Goal: Information Seeking & Learning: Learn about a topic

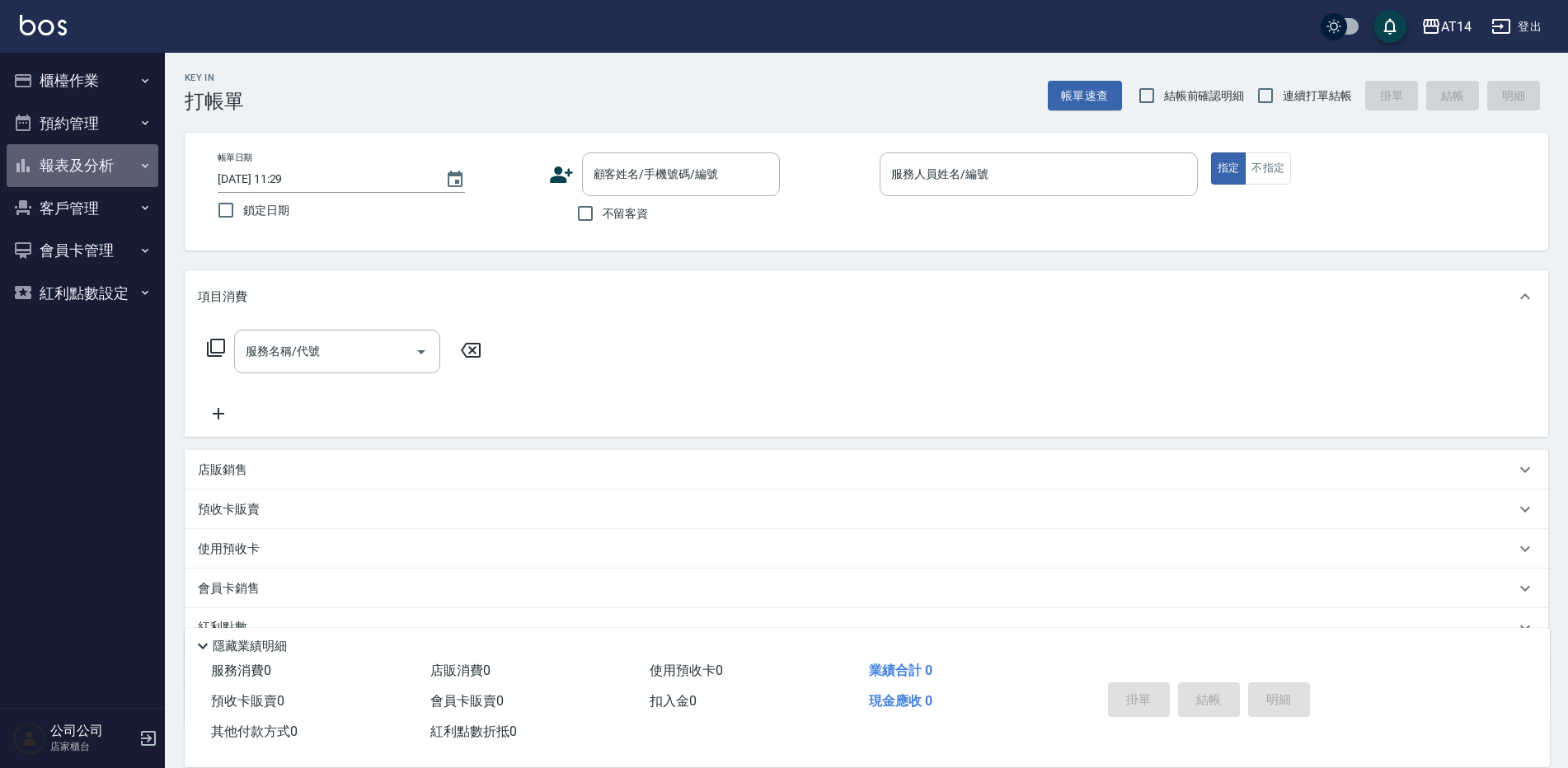
click at [100, 165] on button "報表及分析" at bounding box center [82, 165] width 152 height 43
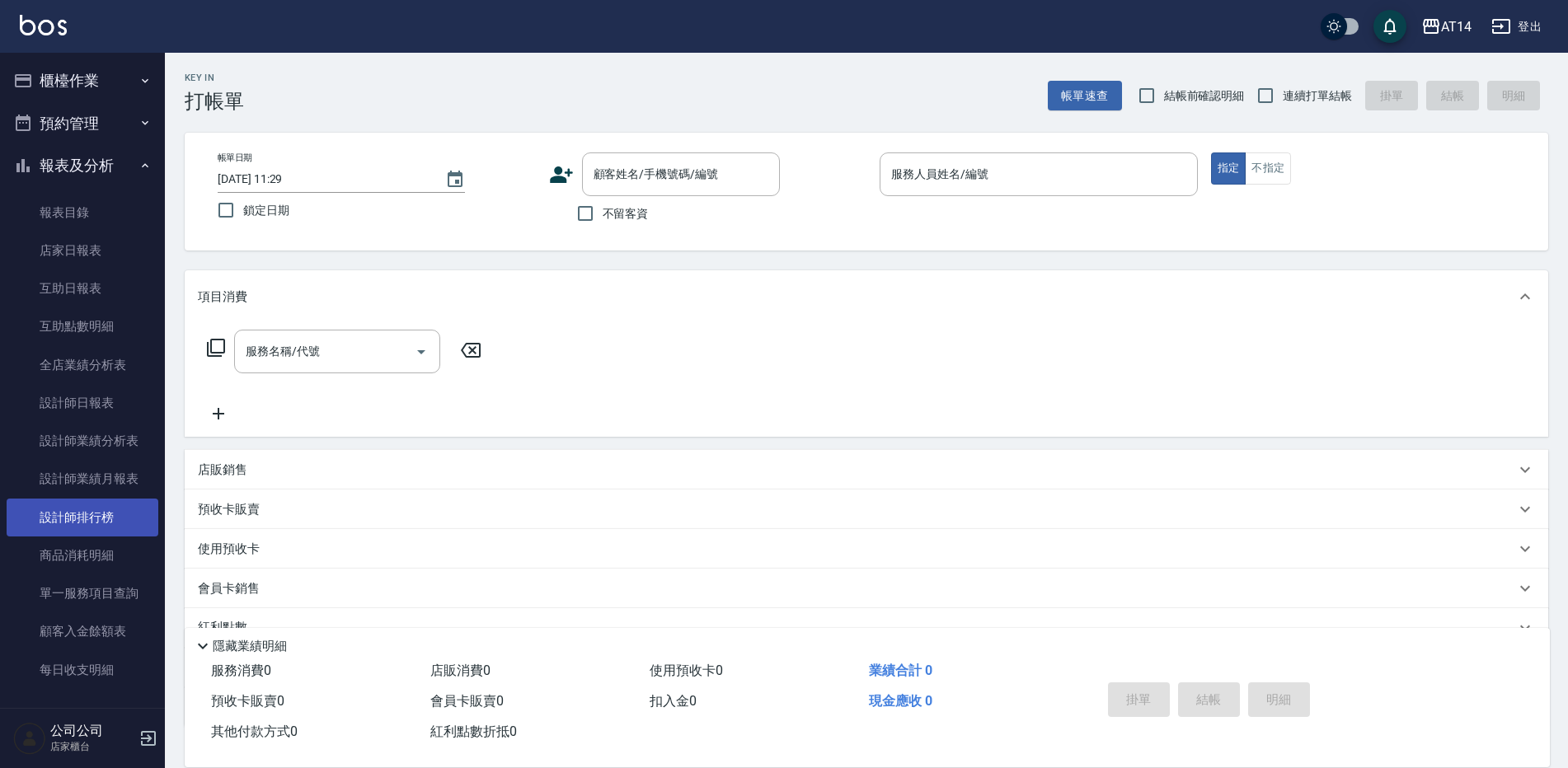
click at [108, 513] on link "設計師排行榜" at bounding box center [82, 517] width 152 height 38
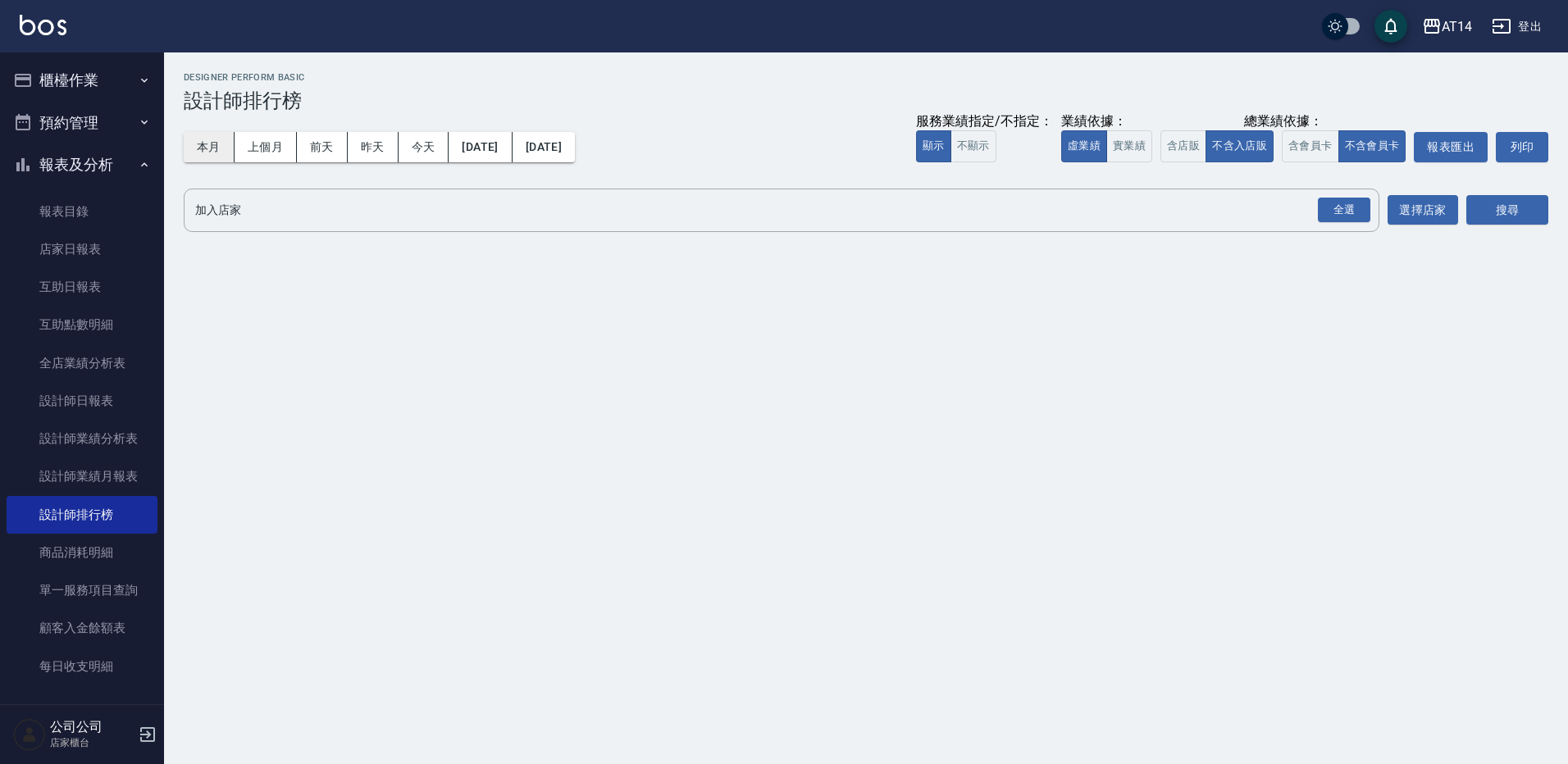
click at [221, 141] on button "本月" at bounding box center [209, 148] width 50 height 31
click at [1330, 209] on div "全選" at bounding box center [1344, 211] width 52 height 25
click at [1488, 212] on button "搜尋" at bounding box center [1507, 211] width 82 height 31
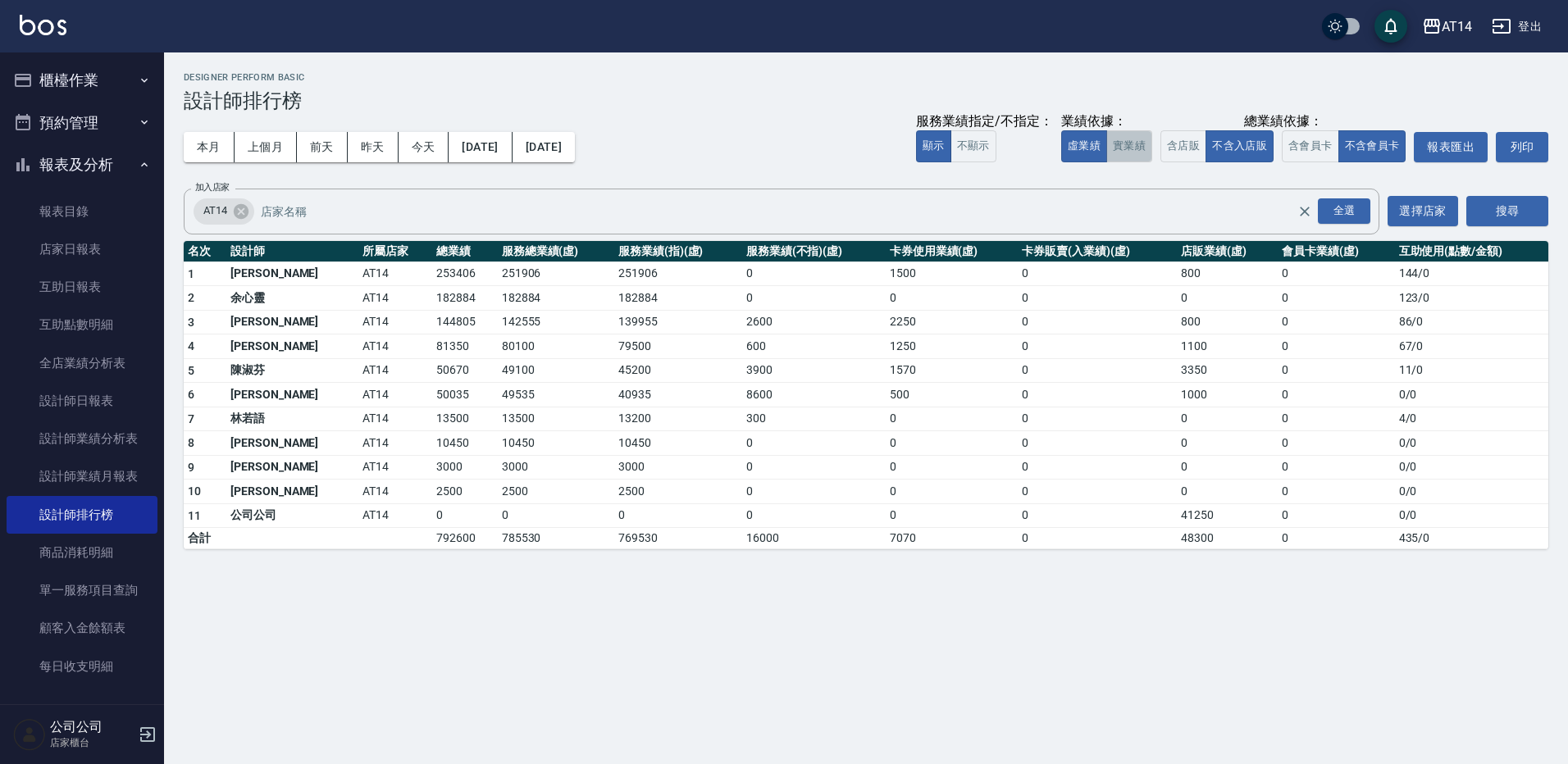
click at [1136, 143] on button "實業績" at bounding box center [1129, 147] width 46 height 32
click at [1090, 139] on button "虛業績" at bounding box center [1084, 147] width 46 height 32
click at [82, 517] on link "設計師排行榜" at bounding box center [82, 515] width 151 height 38
click at [95, 552] on link "商品消耗明細" at bounding box center [82, 553] width 151 height 38
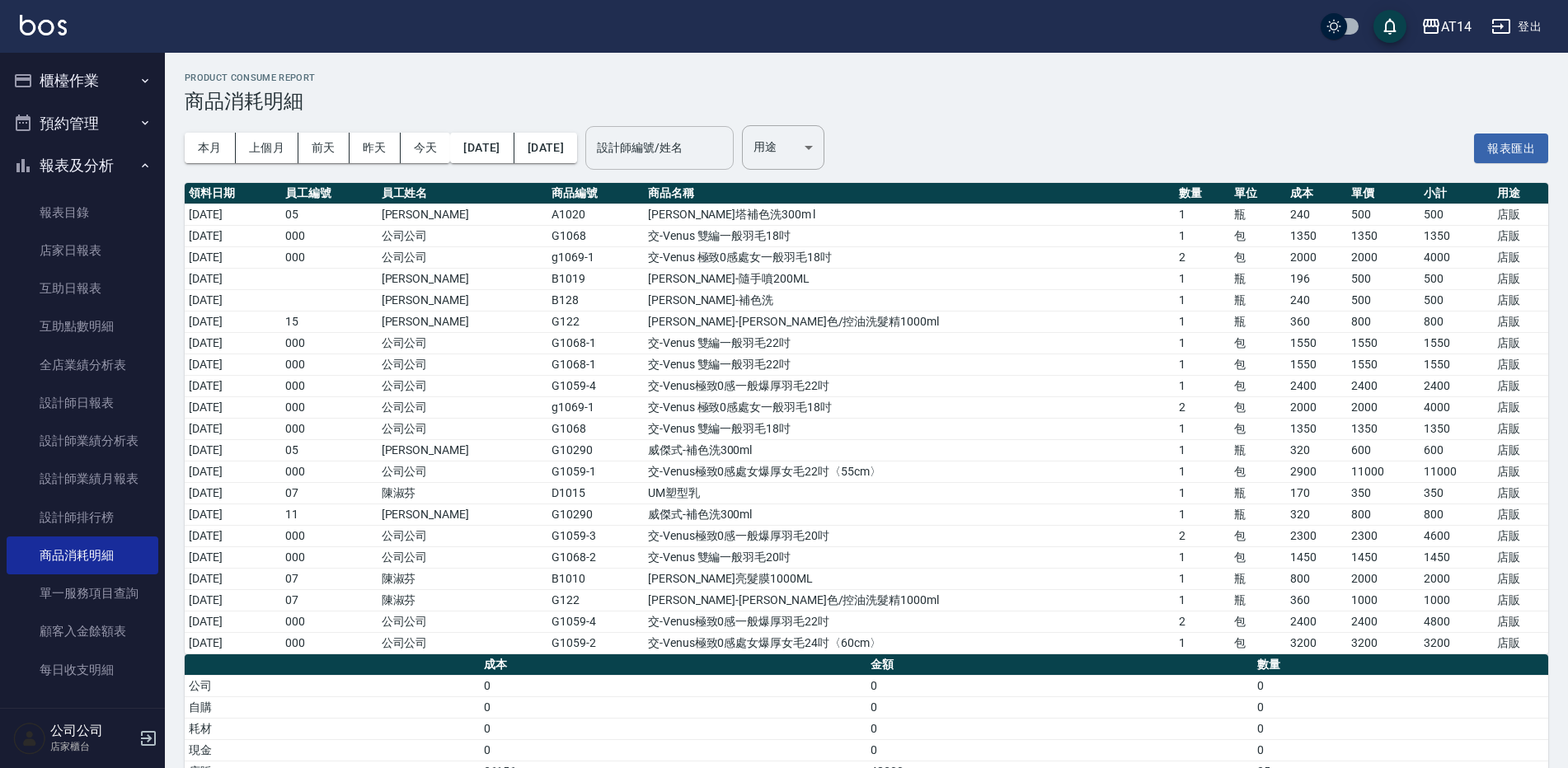
click at [696, 147] on div "設計師編號/姓名 設計師編號/姓名" at bounding box center [660, 147] width 148 height 43
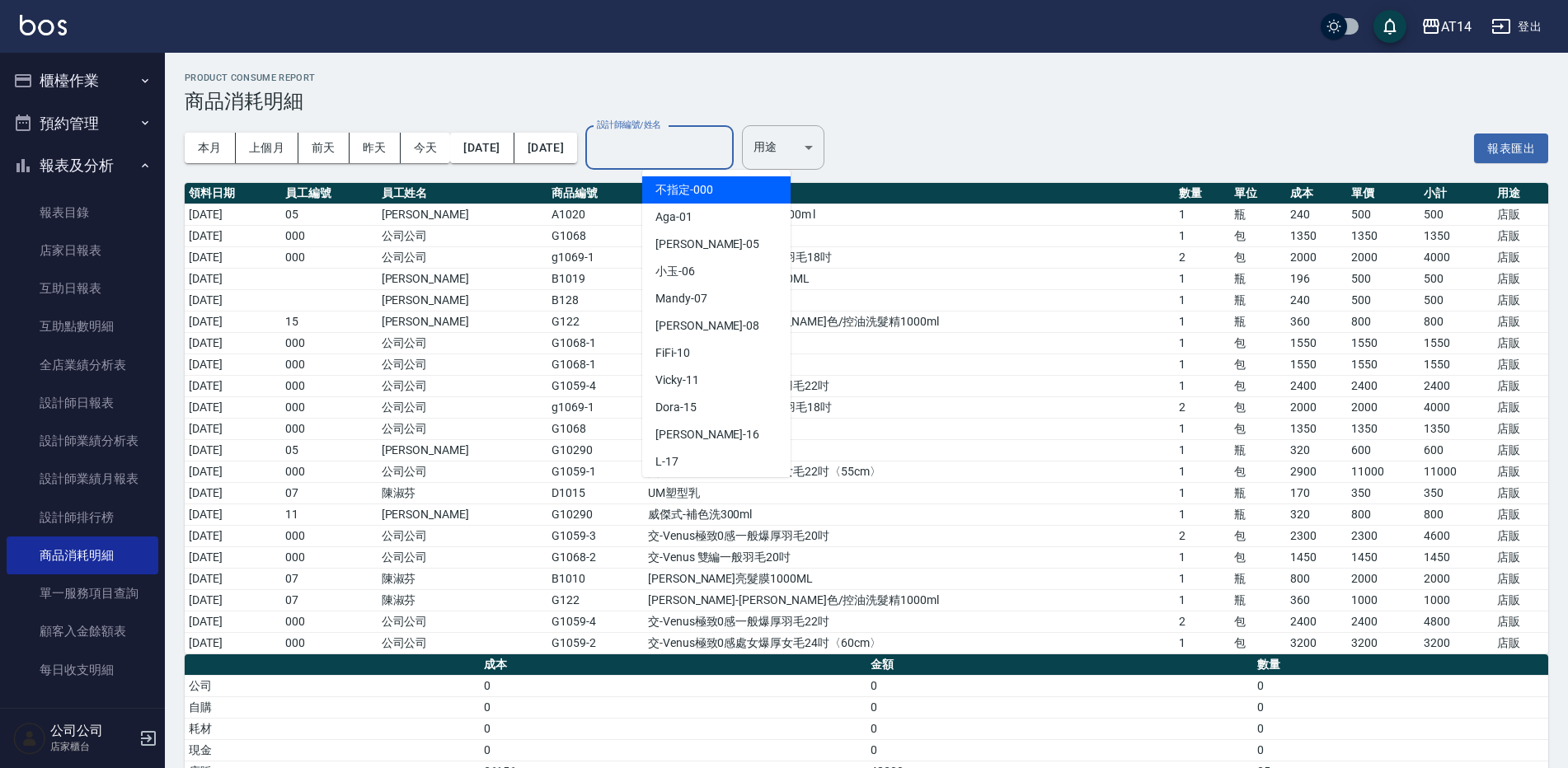
click at [707, 192] on span "不指定 -000" at bounding box center [684, 189] width 58 height 17
type input "不指定-000"
